Goal: Information Seeking & Learning: Learn about a topic

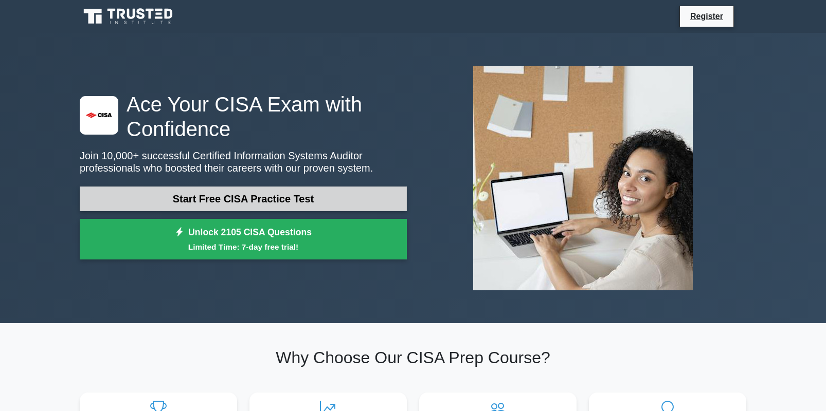
click at [247, 202] on link "Start Free CISA Practice Test" at bounding box center [243, 199] width 327 height 25
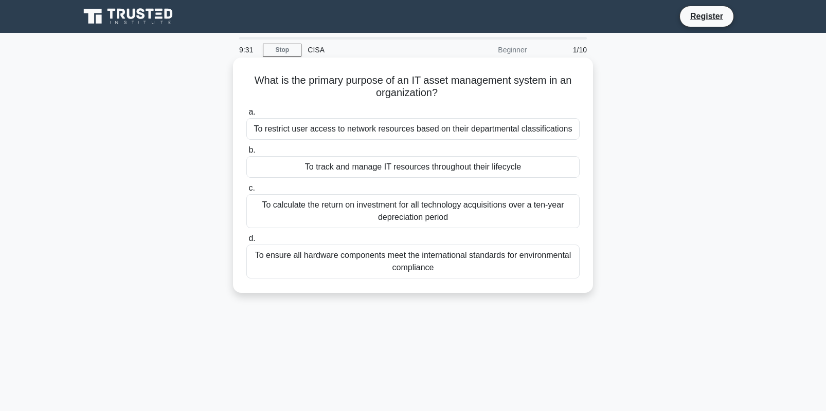
click at [372, 169] on div "To track and manage IT resources throughout their lifecycle" at bounding box center [412, 167] width 333 height 22
click at [246, 154] on input "b. To track and manage IT resources throughout their lifecycle" at bounding box center [246, 150] width 0 height 7
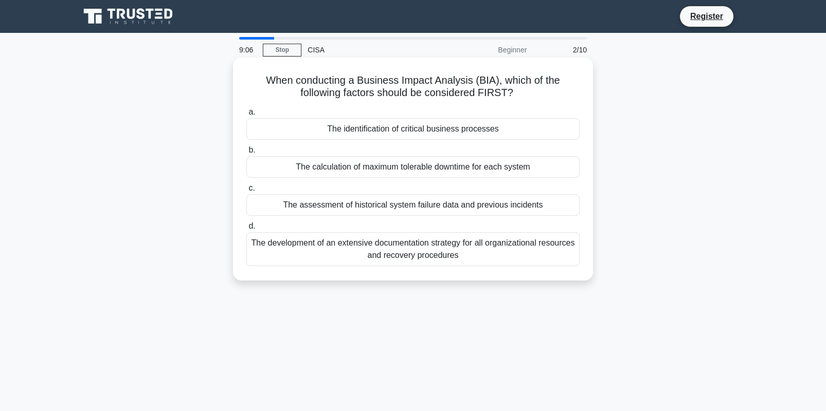
click at [451, 133] on div "The identification of critical business processes" at bounding box center [412, 129] width 333 height 22
click at [246, 116] on input "a. The identification of critical business processes" at bounding box center [246, 112] width 0 height 7
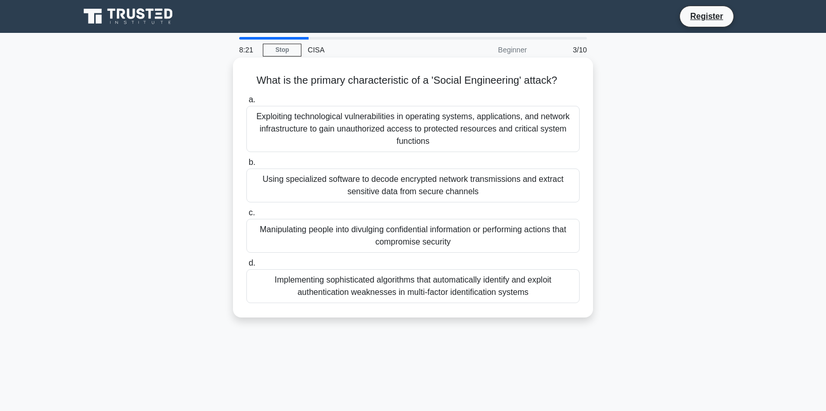
click at [469, 239] on div "Manipulating people into divulging confidential information or performing actio…" at bounding box center [412, 236] width 333 height 34
click at [246, 217] on input "c. Manipulating people into divulging confidential information or performing ac…" at bounding box center [246, 213] width 0 height 7
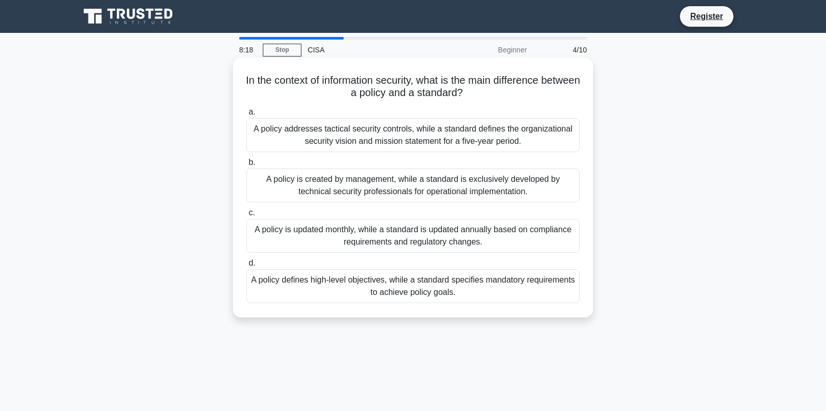
scroll to position [1, 0]
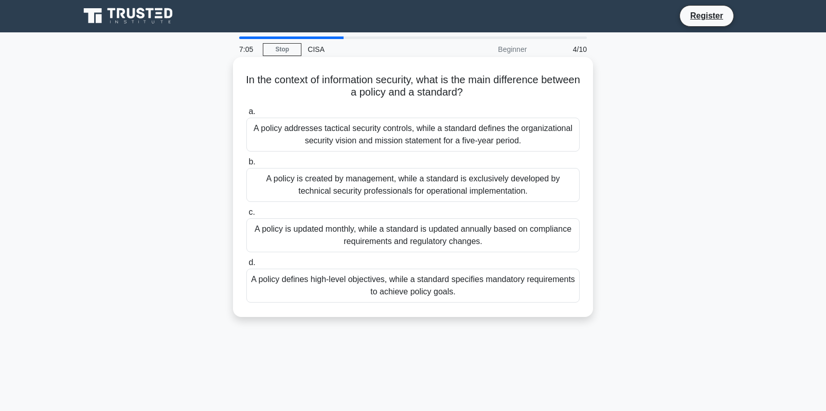
click at [423, 193] on div "A policy is created by management, while a standard is exclusively developed by…" at bounding box center [412, 185] width 333 height 34
click at [246, 166] on input "b. A policy is created by management, while a standard is exclusively developed…" at bounding box center [246, 162] width 0 height 7
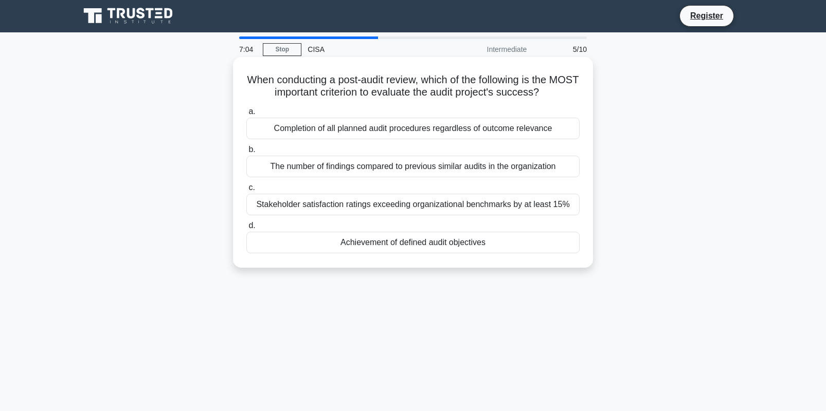
scroll to position [0, 0]
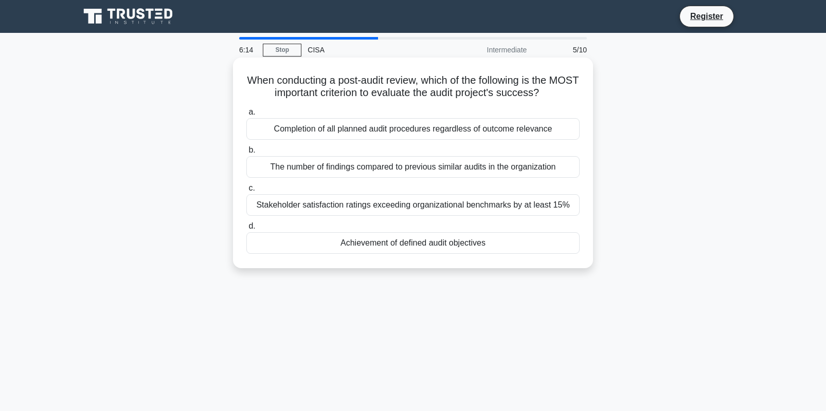
click at [414, 243] on div "Achievement of defined audit objectives" at bounding box center [412, 243] width 333 height 22
click at [246, 230] on input "d. Achievement of defined audit objectives" at bounding box center [246, 226] width 0 height 7
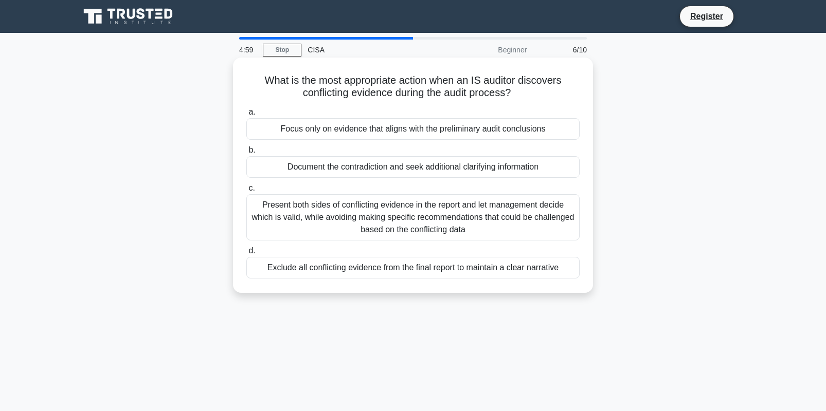
click at [386, 168] on div "Document the contradiction and seek additional clarifying information" at bounding box center [412, 167] width 333 height 22
click at [246, 154] on input "b. Document the contradiction and seek additional clarifying information" at bounding box center [246, 150] width 0 height 7
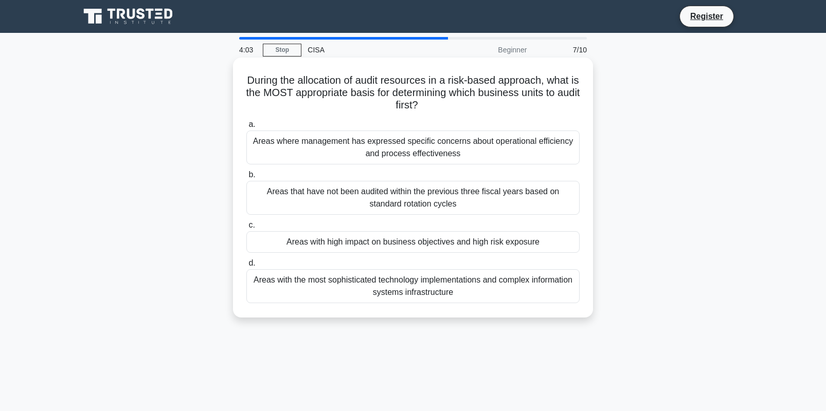
click at [404, 246] on div "Areas with high impact on business objectives and high risk exposure" at bounding box center [412, 242] width 333 height 22
click at [246, 229] on input "c. Areas with high impact on business objectives and high risk exposure" at bounding box center [246, 225] width 0 height 7
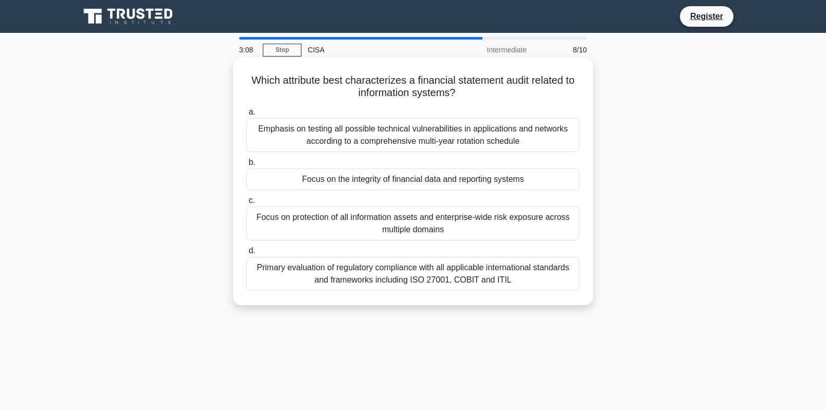
click at [477, 182] on div "Focus on the integrity of financial data and reporting systems" at bounding box center [412, 180] width 333 height 22
click at [246, 166] on input "b. Focus on the integrity of financial data and reporting systems" at bounding box center [246, 162] width 0 height 7
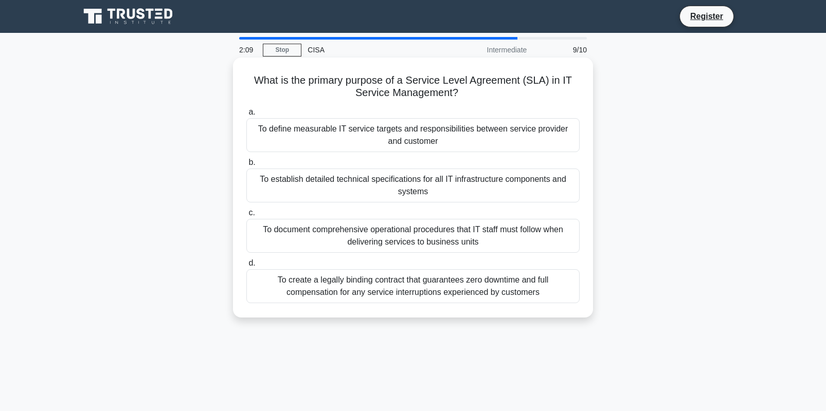
click at [472, 136] on div "To define measurable IT service targets and responsibilities between service pr…" at bounding box center [412, 135] width 333 height 34
click at [246, 116] on input "a. To define measurable IT service targets and responsibilities between service…" at bounding box center [246, 112] width 0 height 7
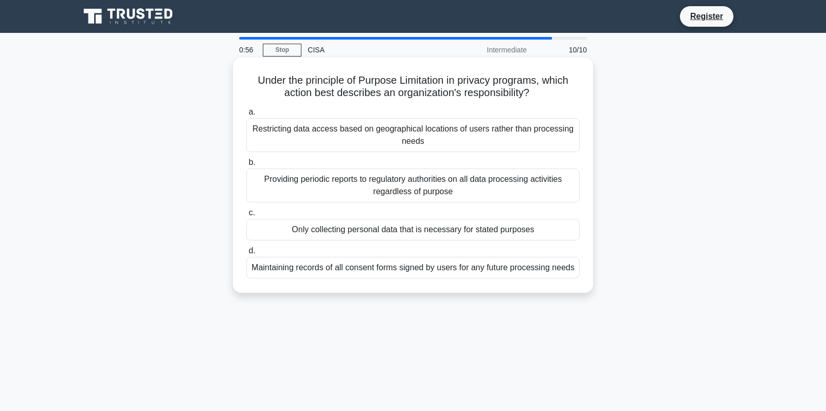
click at [475, 237] on div "Only collecting personal data that is necessary for stated purposes" at bounding box center [412, 230] width 333 height 22
click at [246, 217] on input "c. Only collecting personal data that is necessary for stated purposes" at bounding box center [246, 213] width 0 height 7
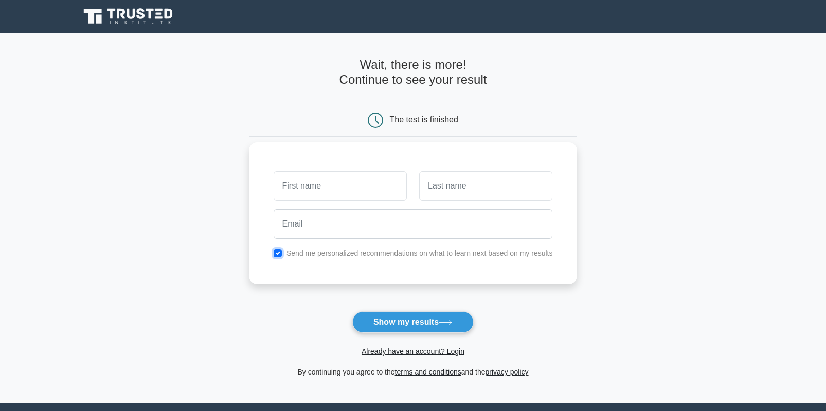
click at [280, 254] on input "checkbox" at bounding box center [278, 253] width 8 height 8
checkbox input "false"
click at [395, 322] on button "Show my results" at bounding box center [412, 323] width 121 height 22
type input "es"
click at [443, 190] on input "text" at bounding box center [485, 186] width 133 height 30
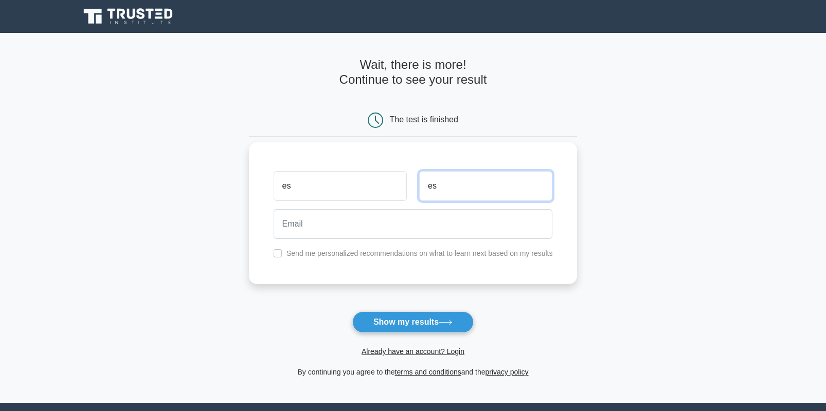
type input "es"
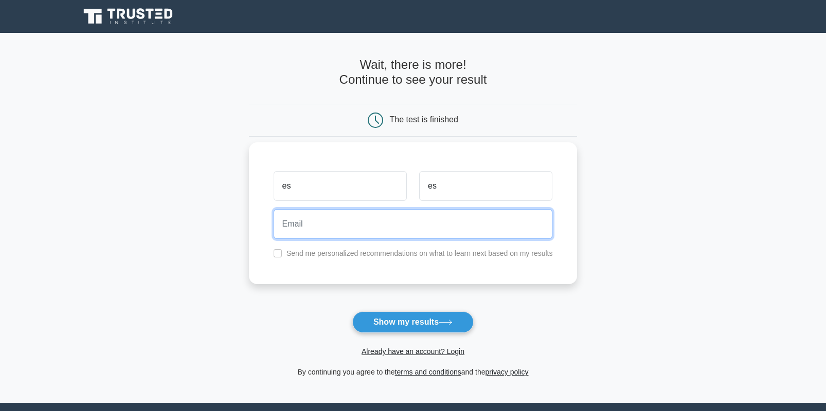
click at [405, 225] on input "email" at bounding box center [413, 224] width 279 height 30
type input "ricky_lee@krscout.org"
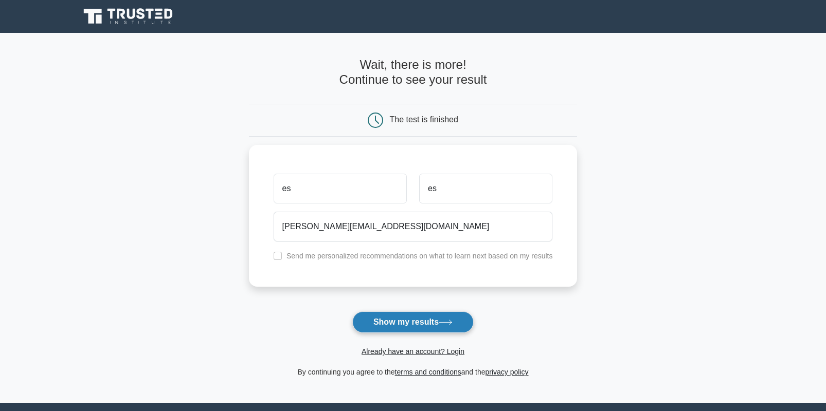
click at [418, 322] on button "Show my results" at bounding box center [412, 323] width 121 height 22
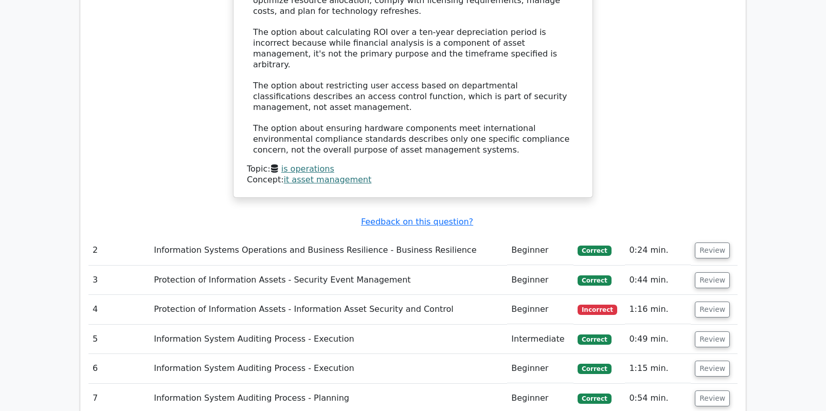
scroll to position [1220, 0]
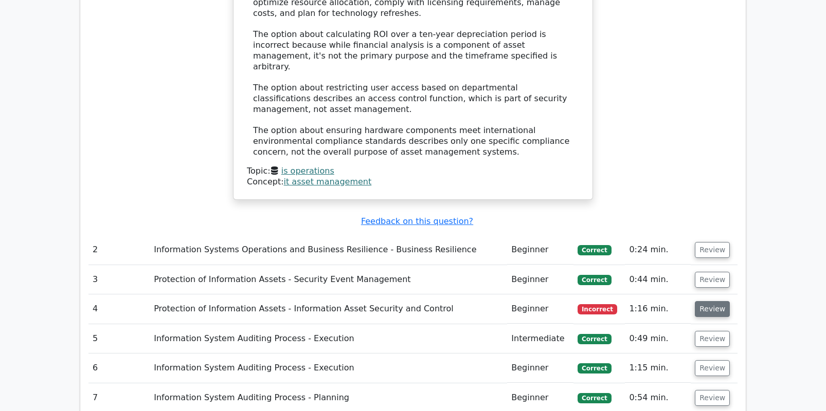
click at [719, 301] on button "Review" at bounding box center [712, 309] width 35 height 16
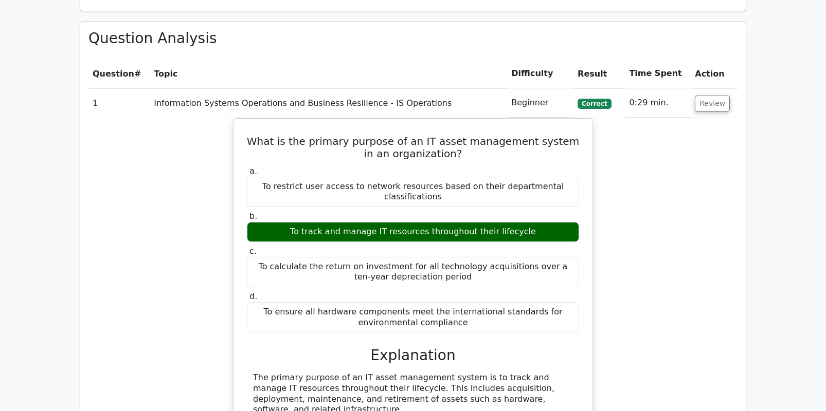
scroll to position [774, 0]
